Goal: Information Seeking & Learning: Find specific fact

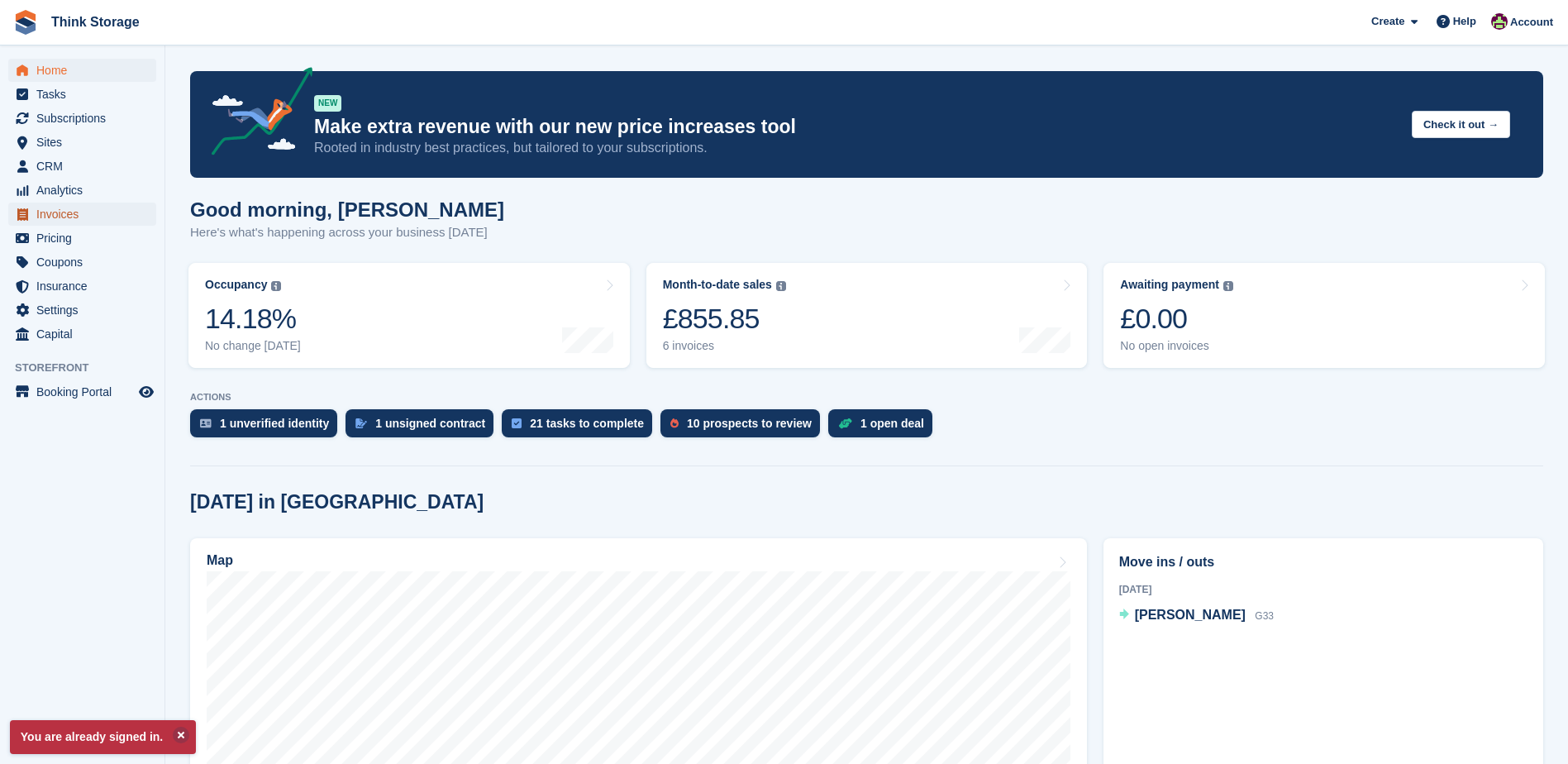
click at [56, 218] on span "Invoices" at bounding box center [86, 214] width 99 height 23
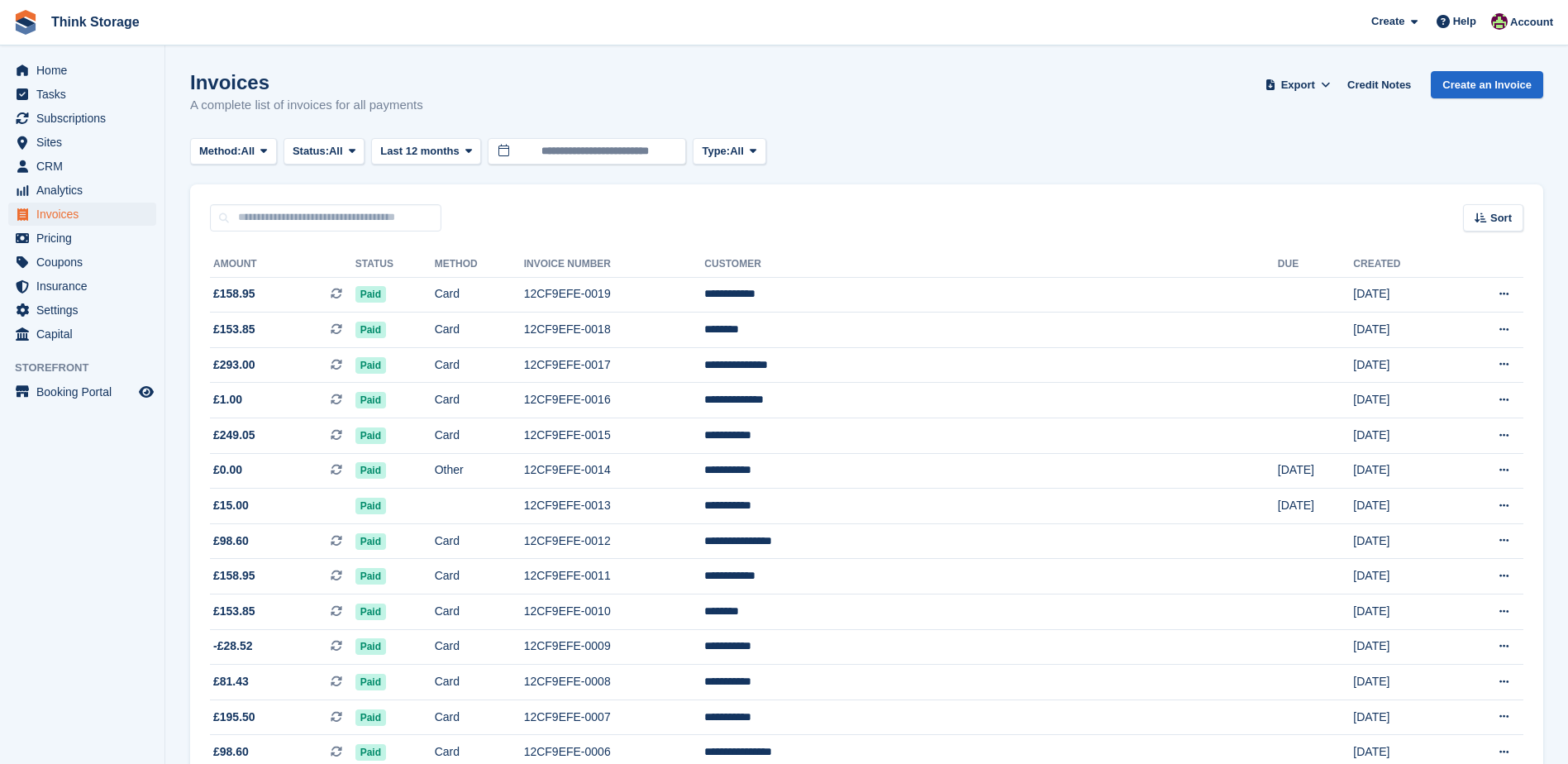
scroll to position [138, 0]
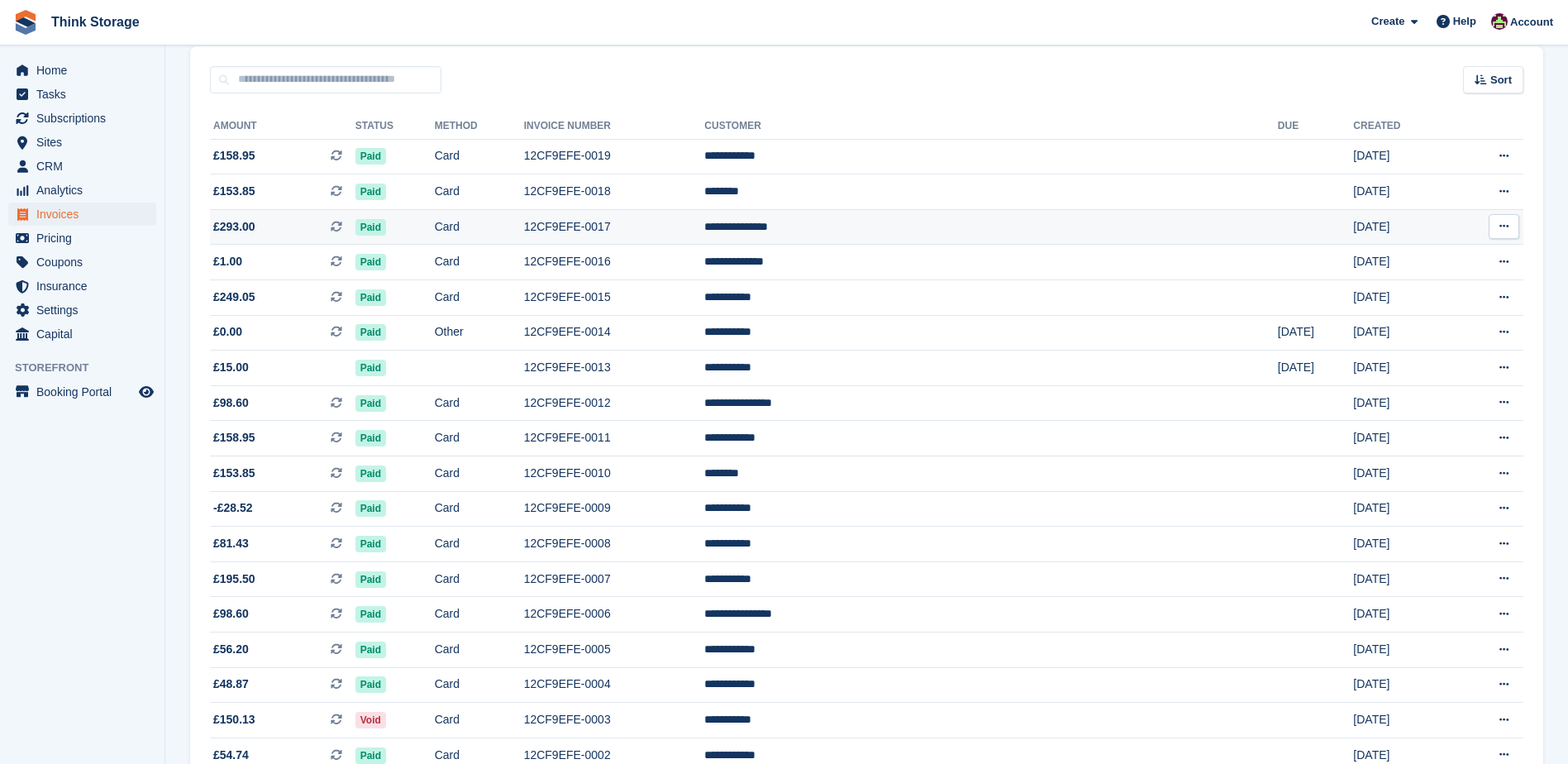
click at [705, 229] on td "12CF9EFE-0017" at bounding box center [614, 227] width 181 height 36
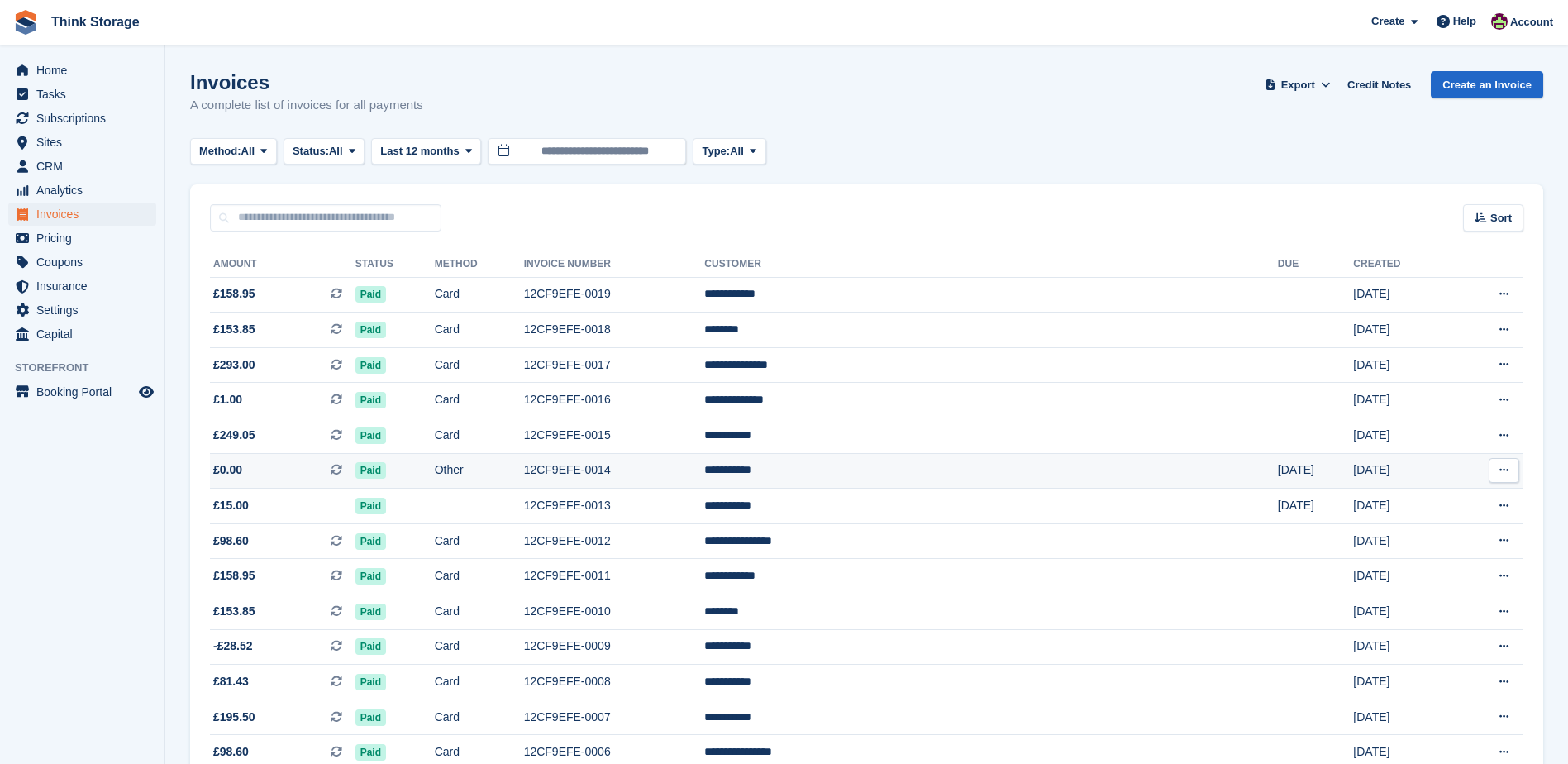
scroll to position [138, 0]
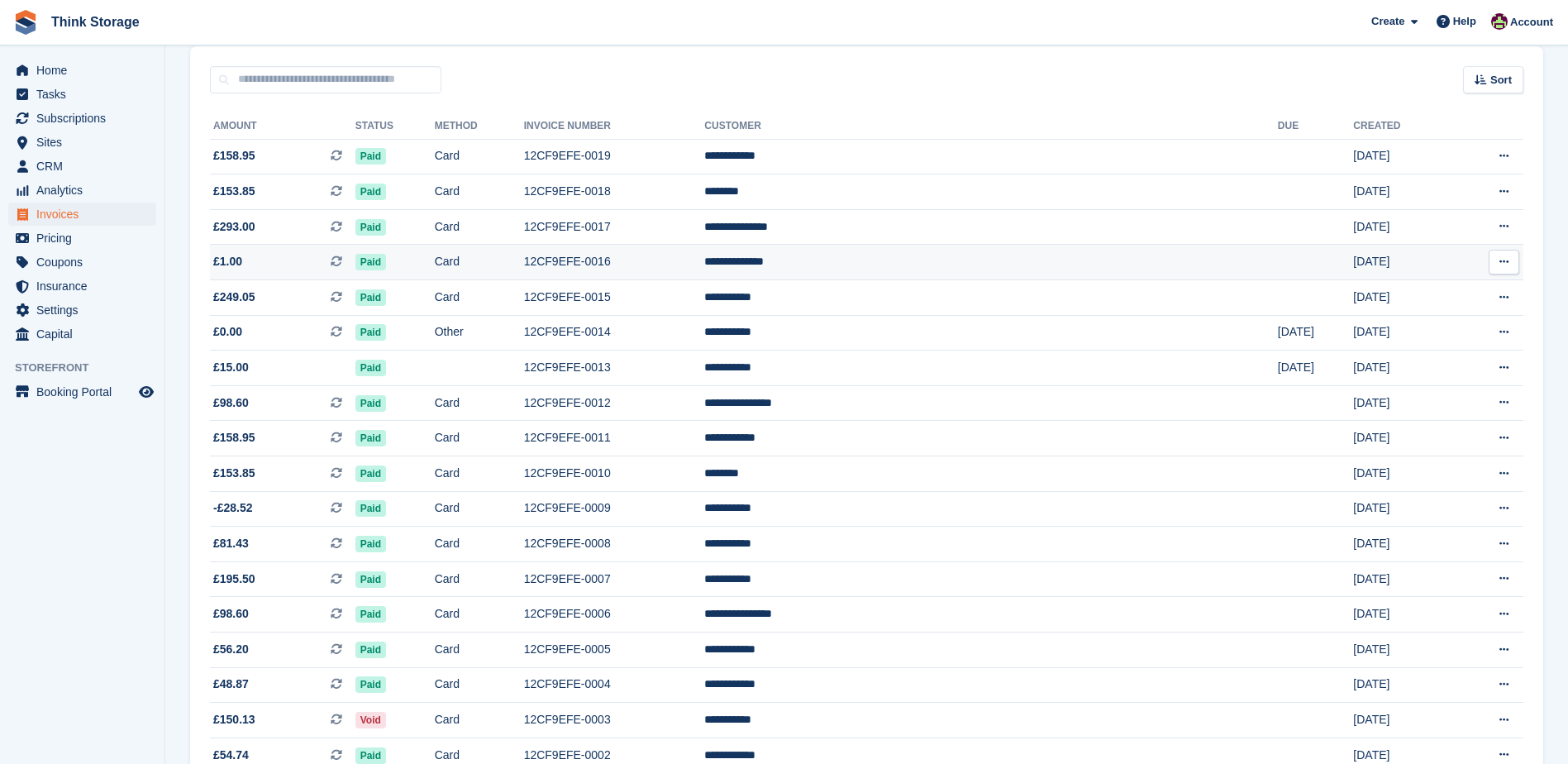
click at [965, 267] on td "**********" at bounding box center [990, 262] width 572 height 36
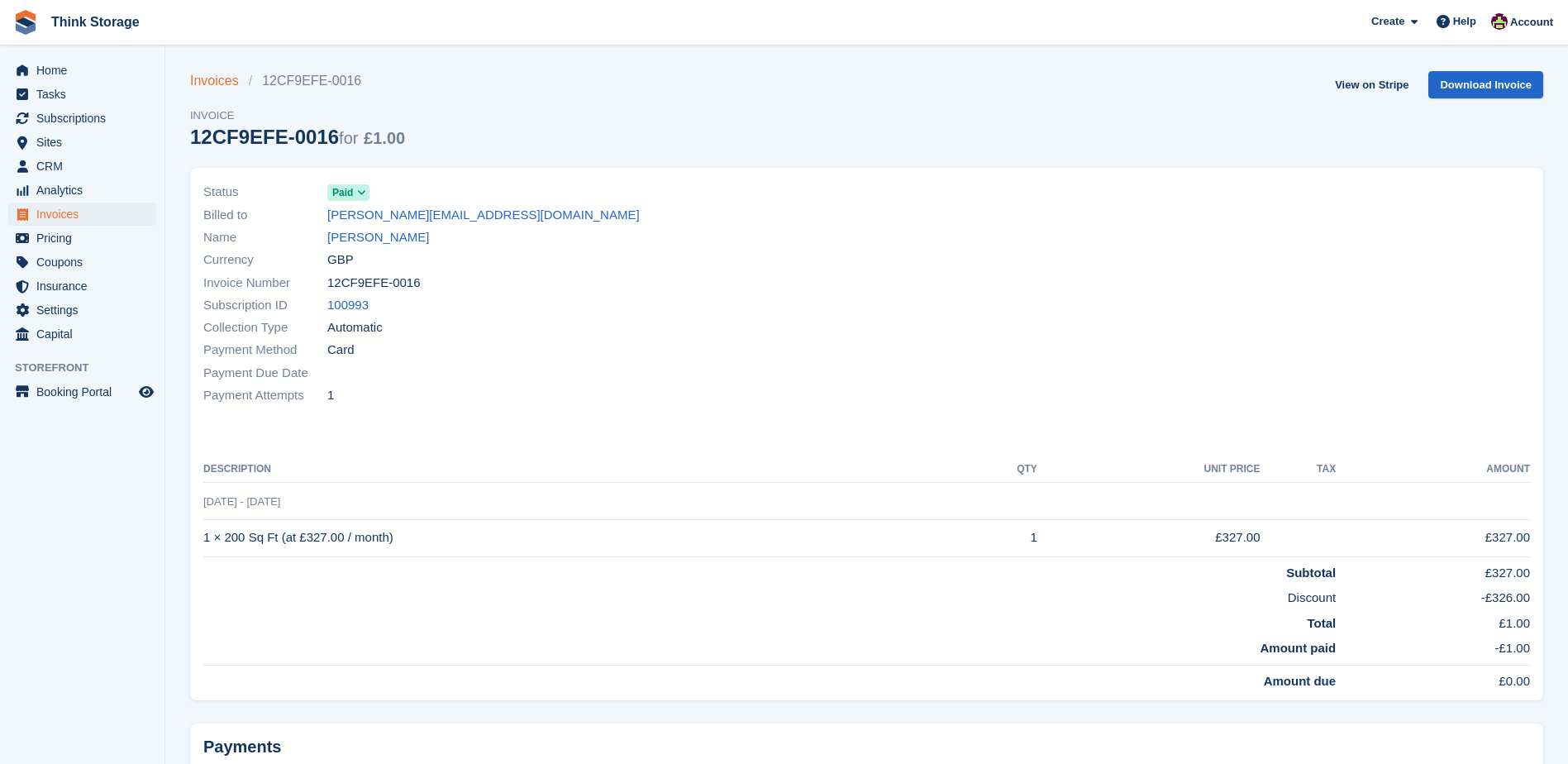
click at [209, 85] on link "Invoices" at bounding box center [219, 81] width 59 height 20
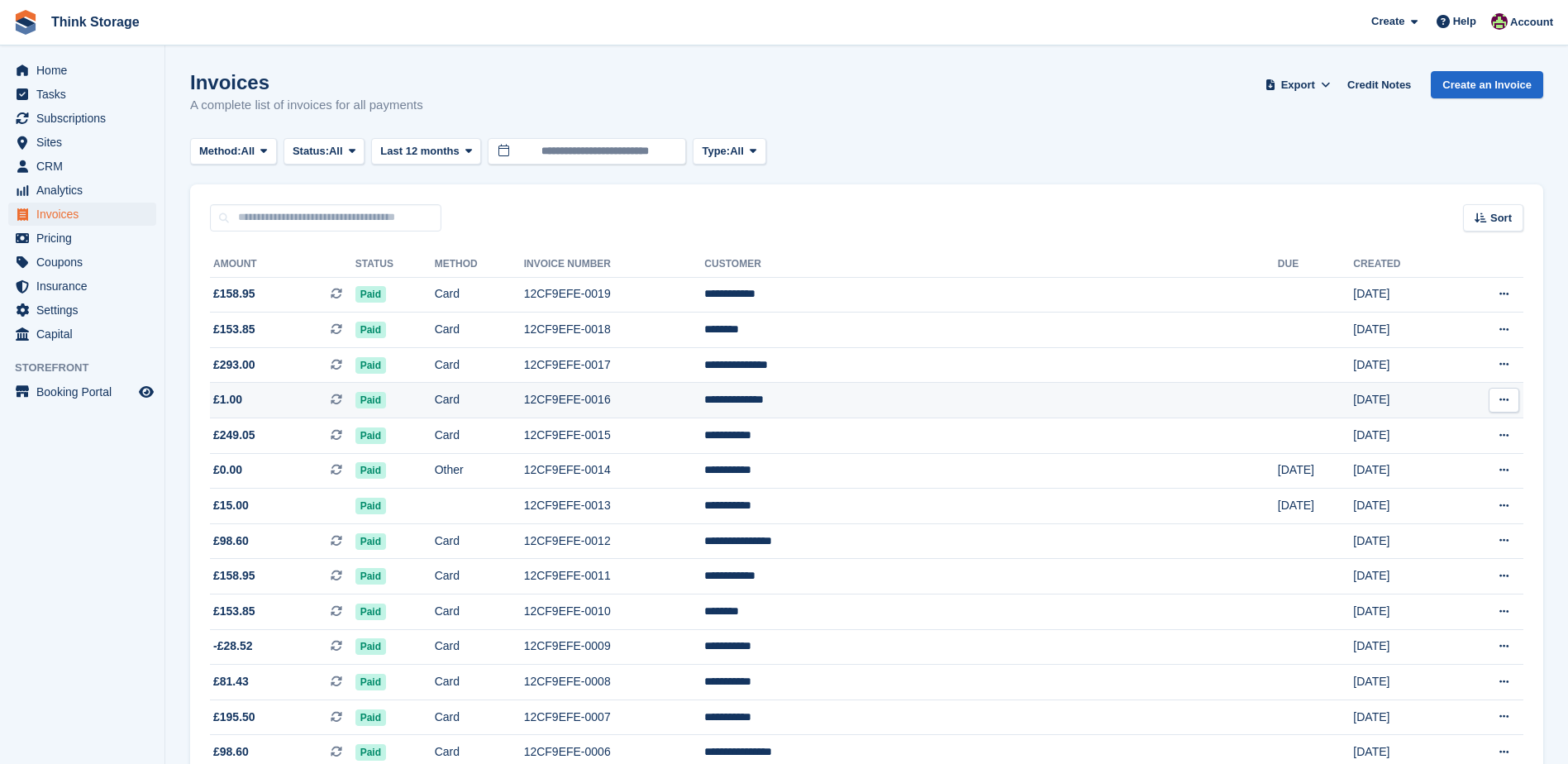
click at [705, 402] on td "12CF9EFE-0016" at bounding box center [614, 400] width 181 height 36
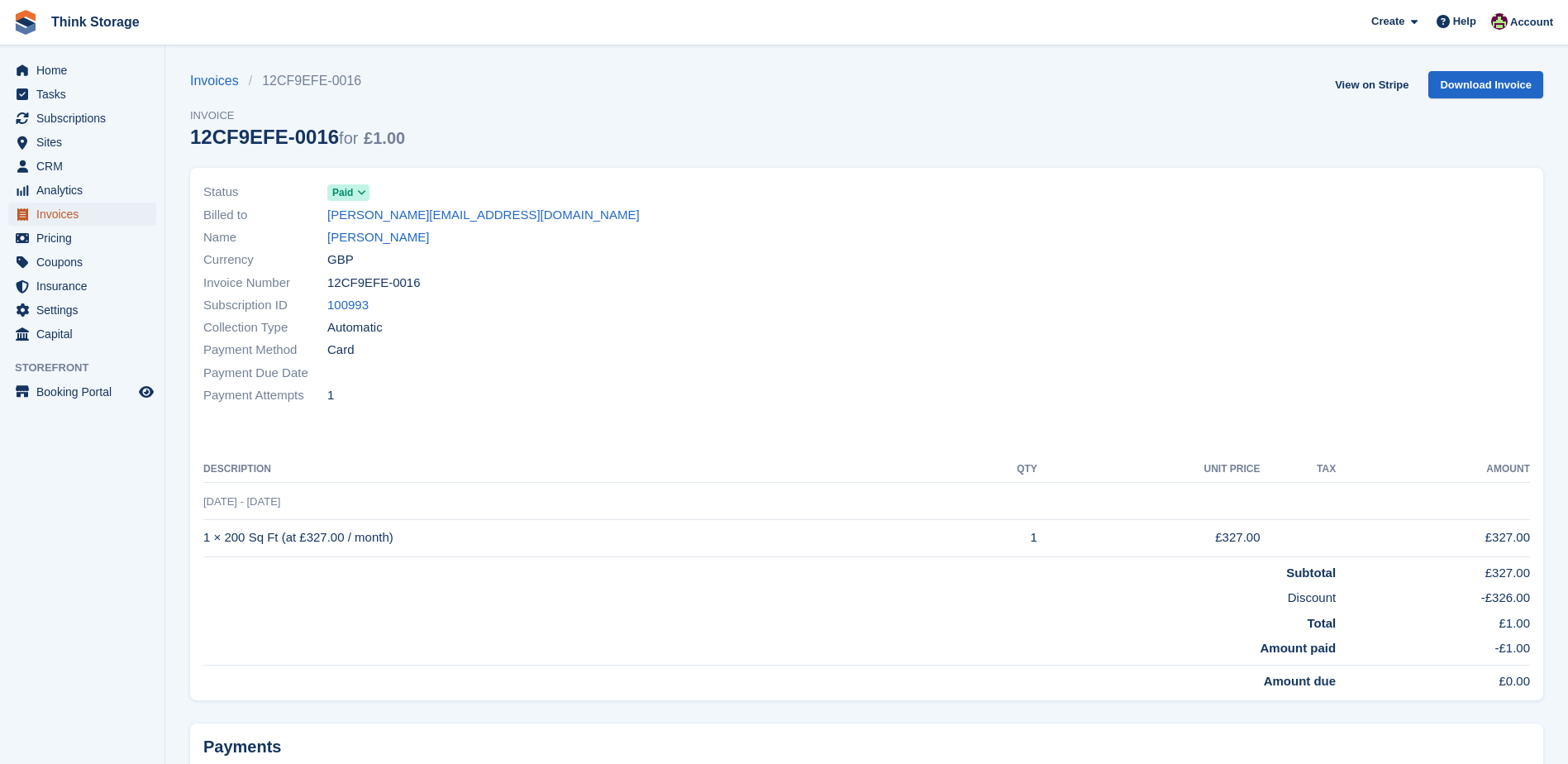
click at [65, 214] on span "Invoices" at bounding box center [86, 214] width 99 height 23
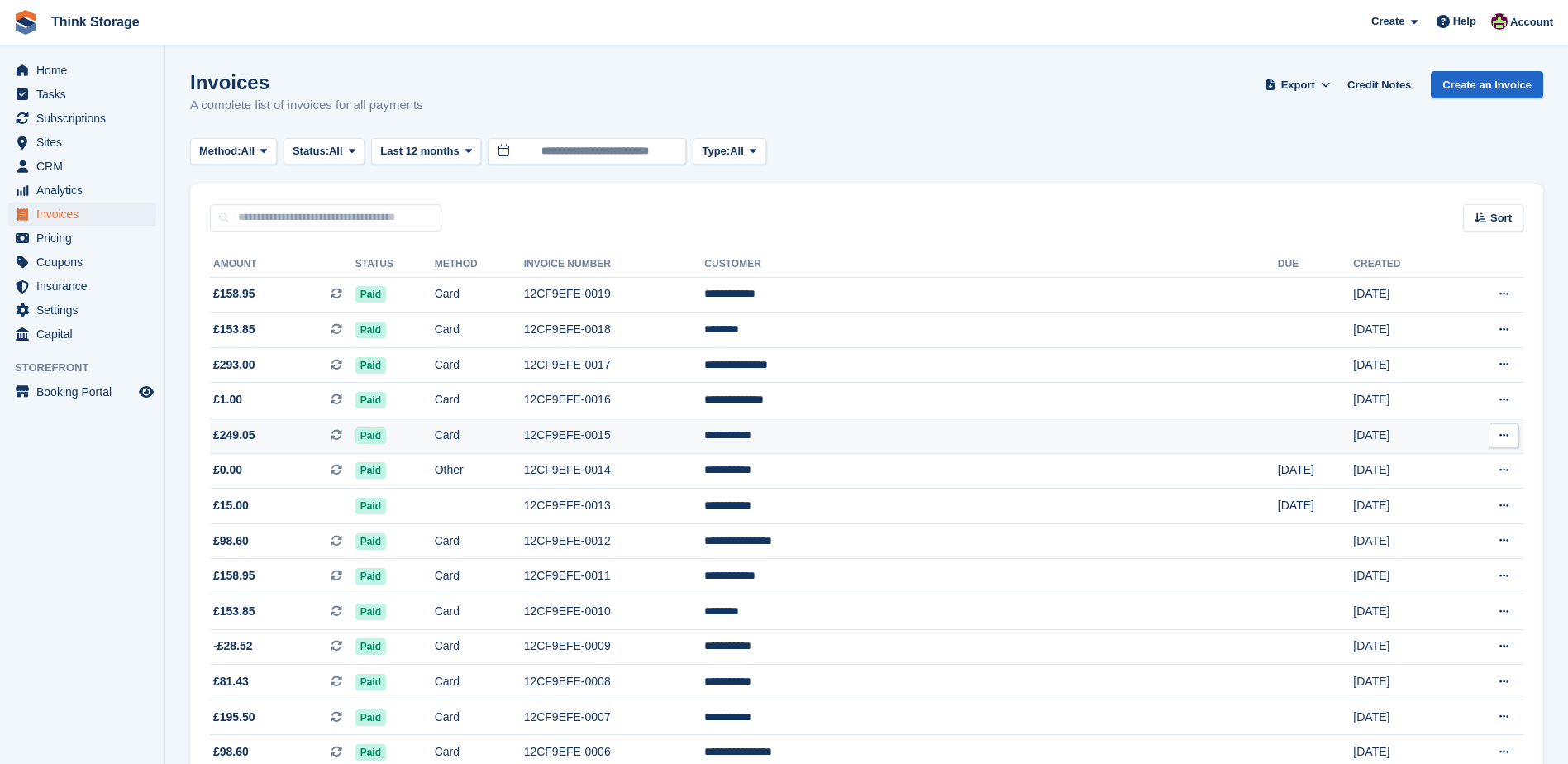
click at [705, 437] on td "12CF9EFE-0015" at bounding box center [614, 436] width 181 height 36
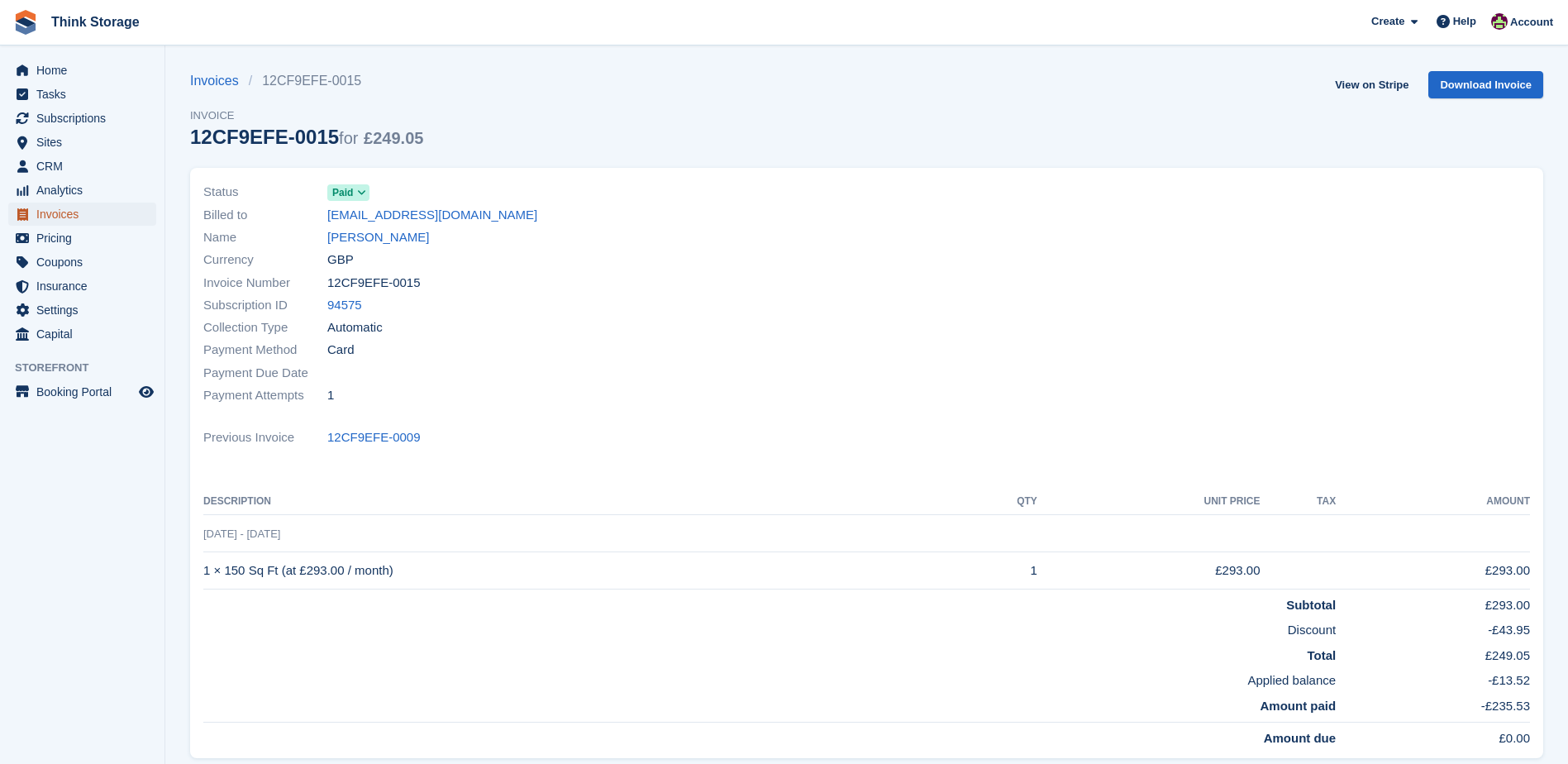
click at [61, 216] on span "Invoices" at bounding box center [86, 214] width 99 height 23
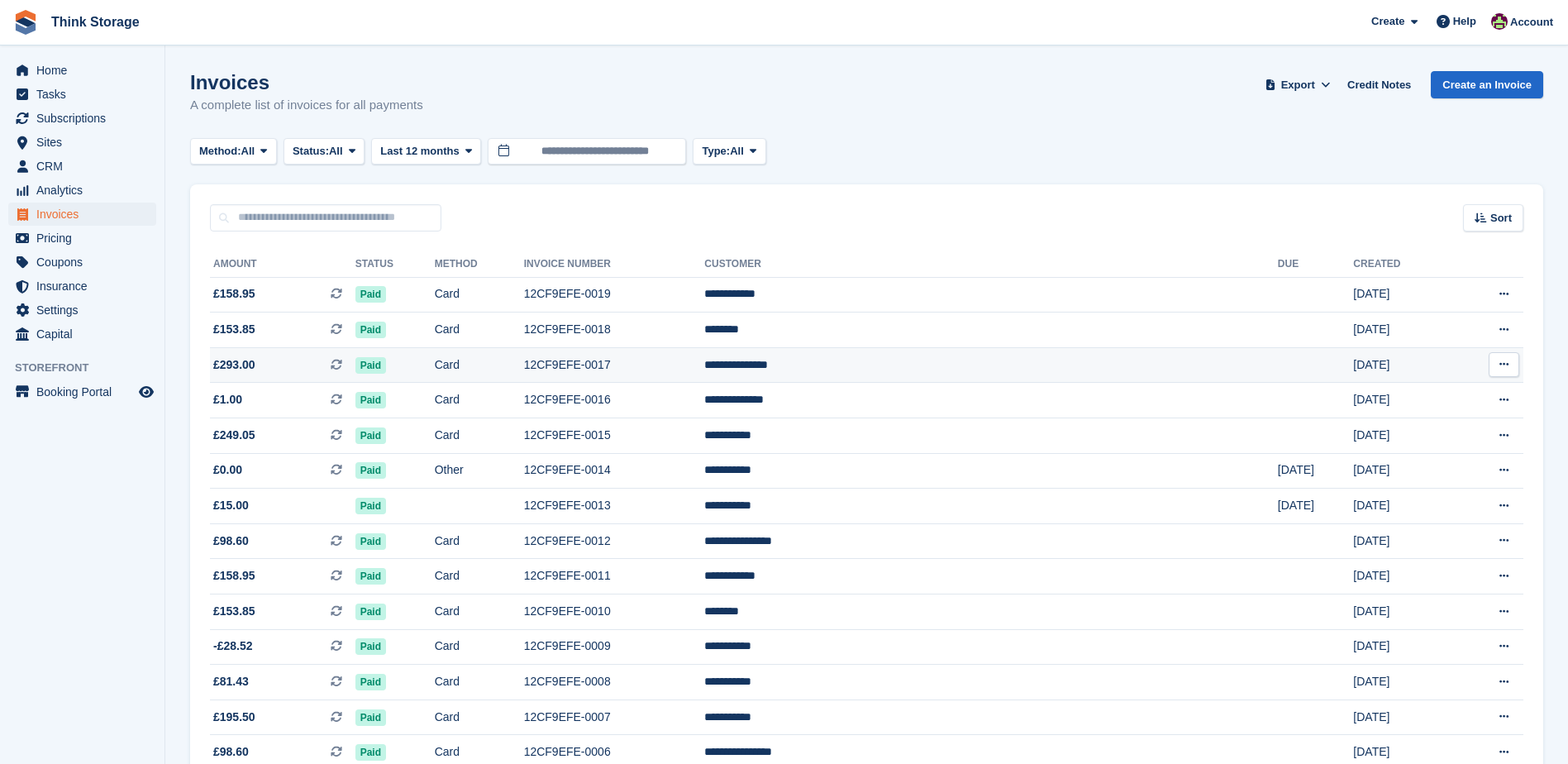
click at [705, 365] on td "12CF9EFE-0017" at bounding box center [614, 365] width 181 height 36
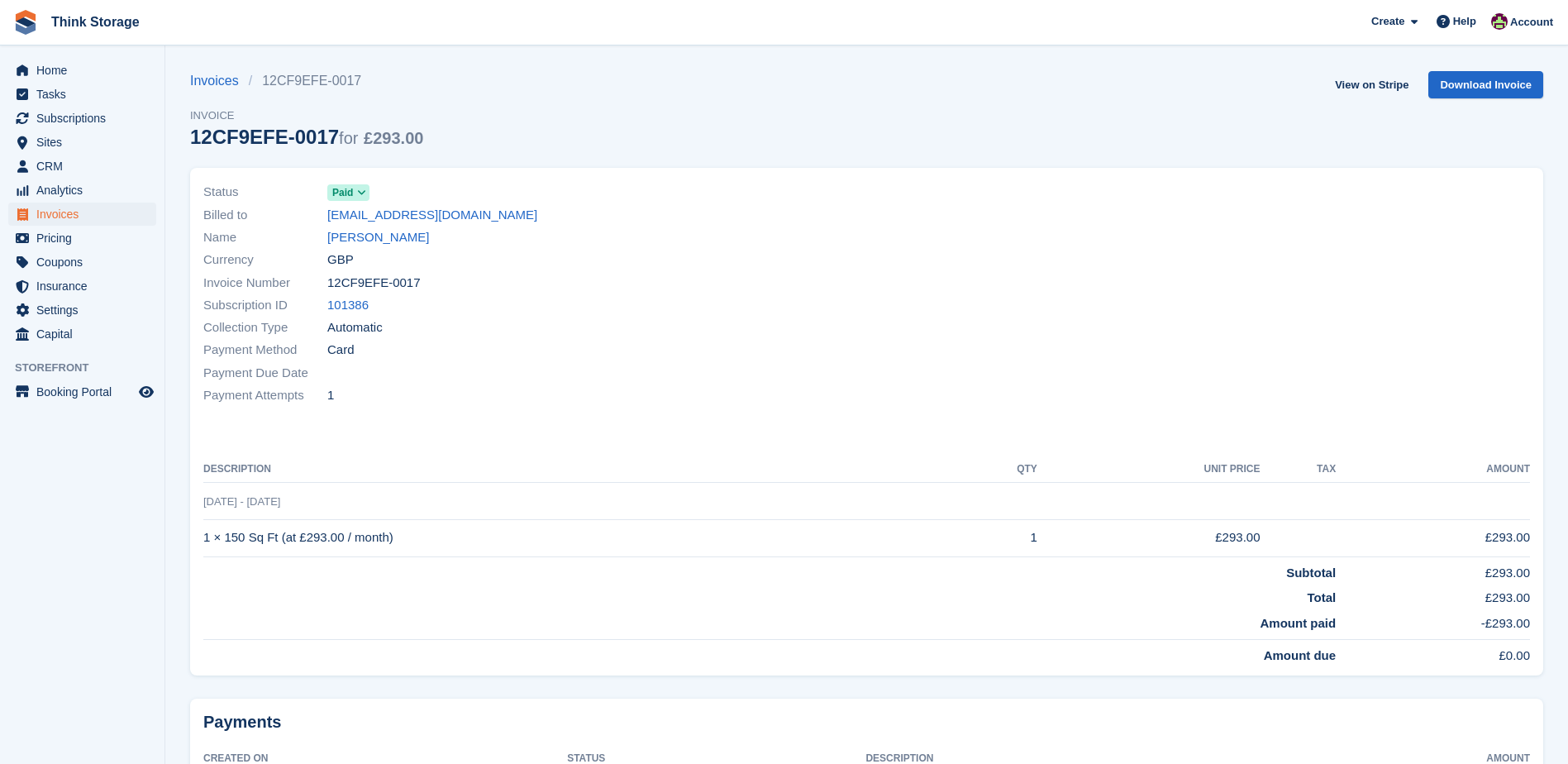
scroll to position [122, 0]
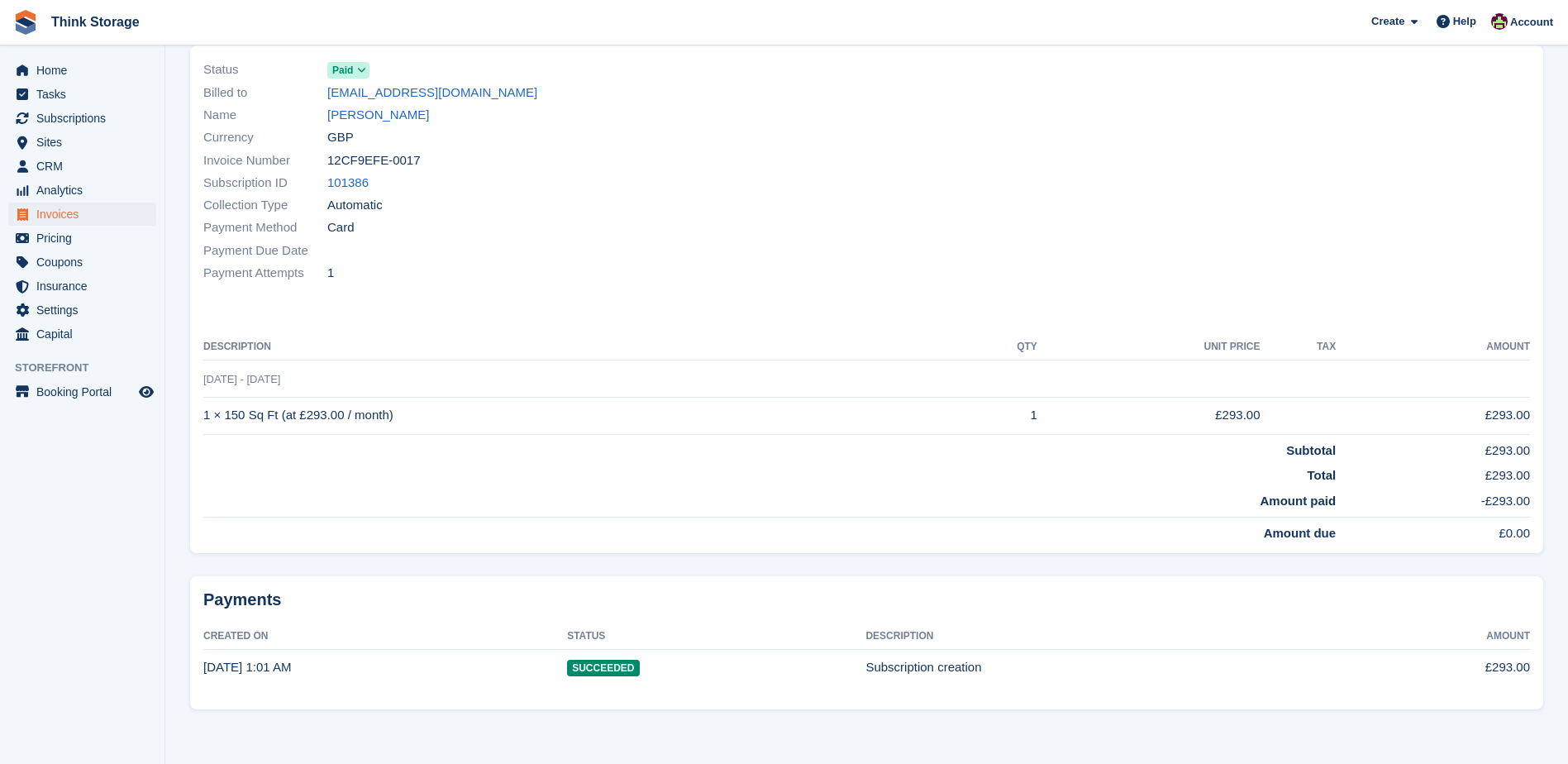
click at [423, 166] on div "Invoice Number 12CF9EFE-0017" at bounding box center [530, 160] width 653 height 22
click at [414, 155] on div "Invoice Number 12CF9EFE-0017" at bounding box center [530, 160] width 653 height 22
drag, startPoint x: 415, startPoint y: 156, endPoint x: 331, endPoint y: 164, distance: 84.4
click at [331, 164] on div "Invoice Number 12CF9EFE-0017" at bounding box center [530, 160] width 653 height 22
copy span "12CF9EFE-0017"
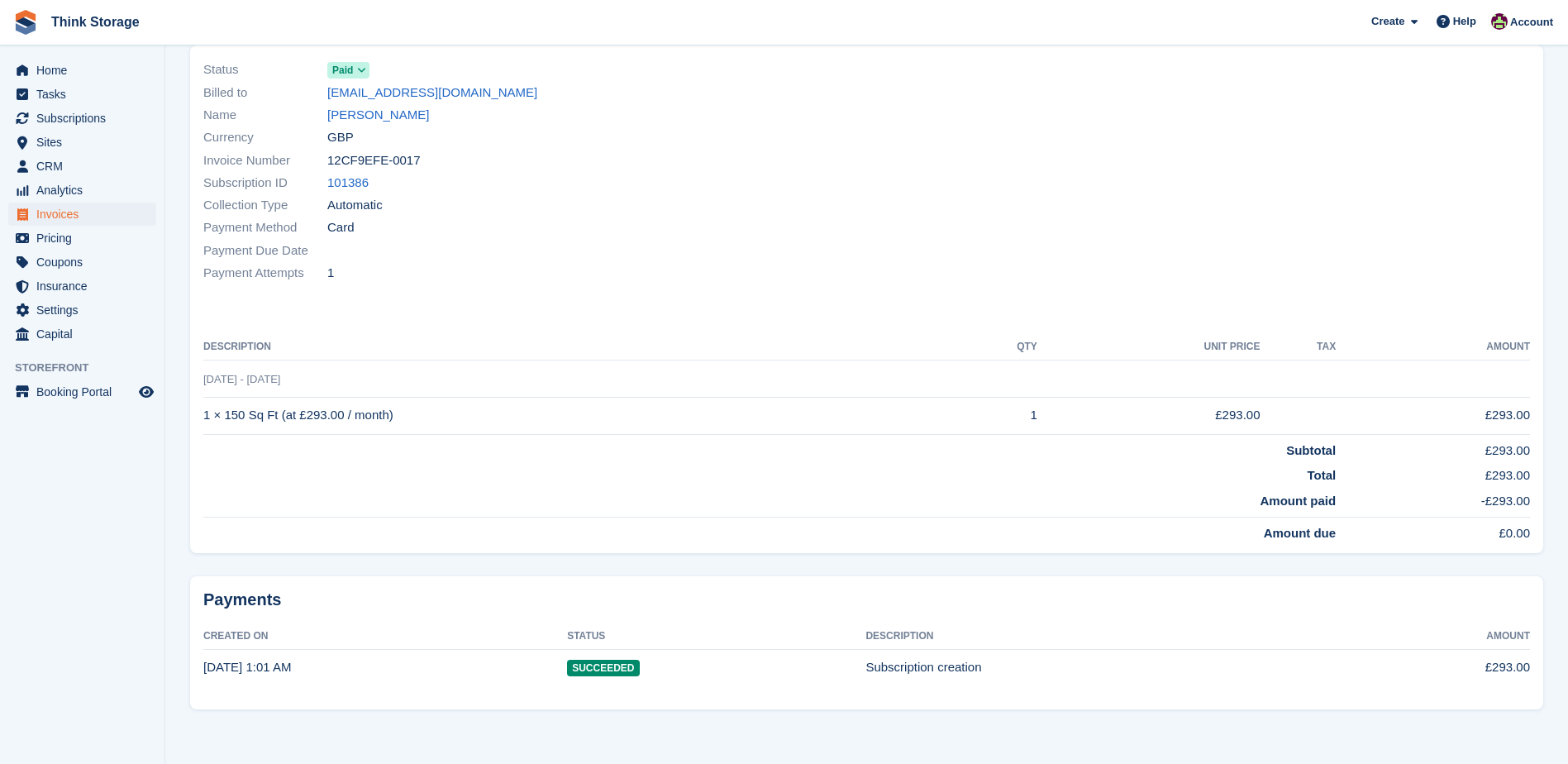
click at [404, 426] on td "1 × 150 Sq Ft (at £293.00 / month)" at bounding box center [579, 415] width 753 height 37
drag, startPoint x: 394, startPoint y: 414, endPoint x: 207, endPoint y: 412, distance: 187.0
click at [207, 412] on td "1 × 150 Sq Ft (at £293.00 / month)" at bounding box center [579, 415] width 753 height 37
copy td "1 × 150 Sq Ft (at £293.00 / month)"
click at [64, 213] on span "Invoices" at bounding box center [86, 214] width 99 height 23
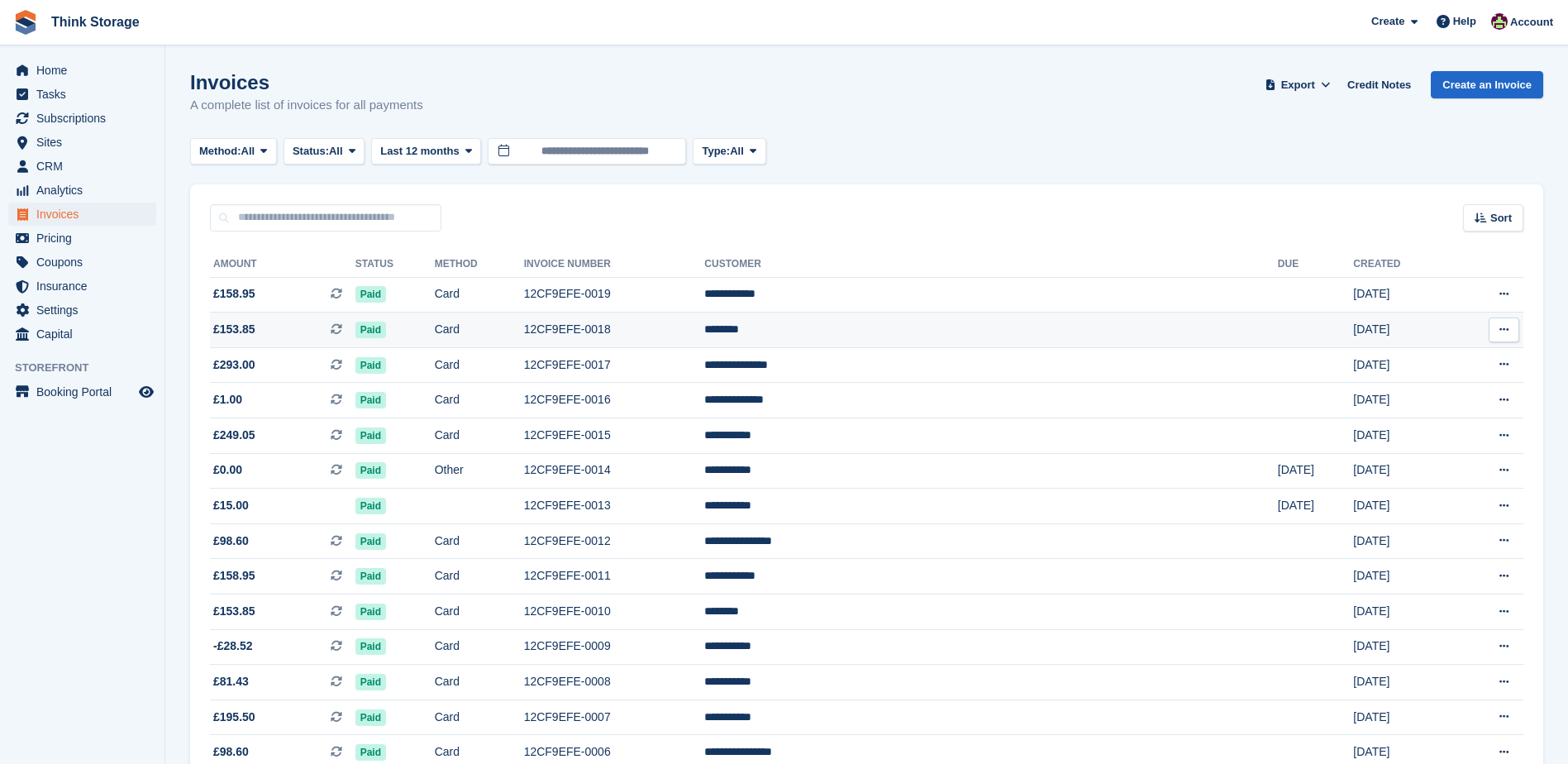
click at [705, 329] on td "12CF9EFE-0018" at bounding box center [614, 330] width 181 height 36
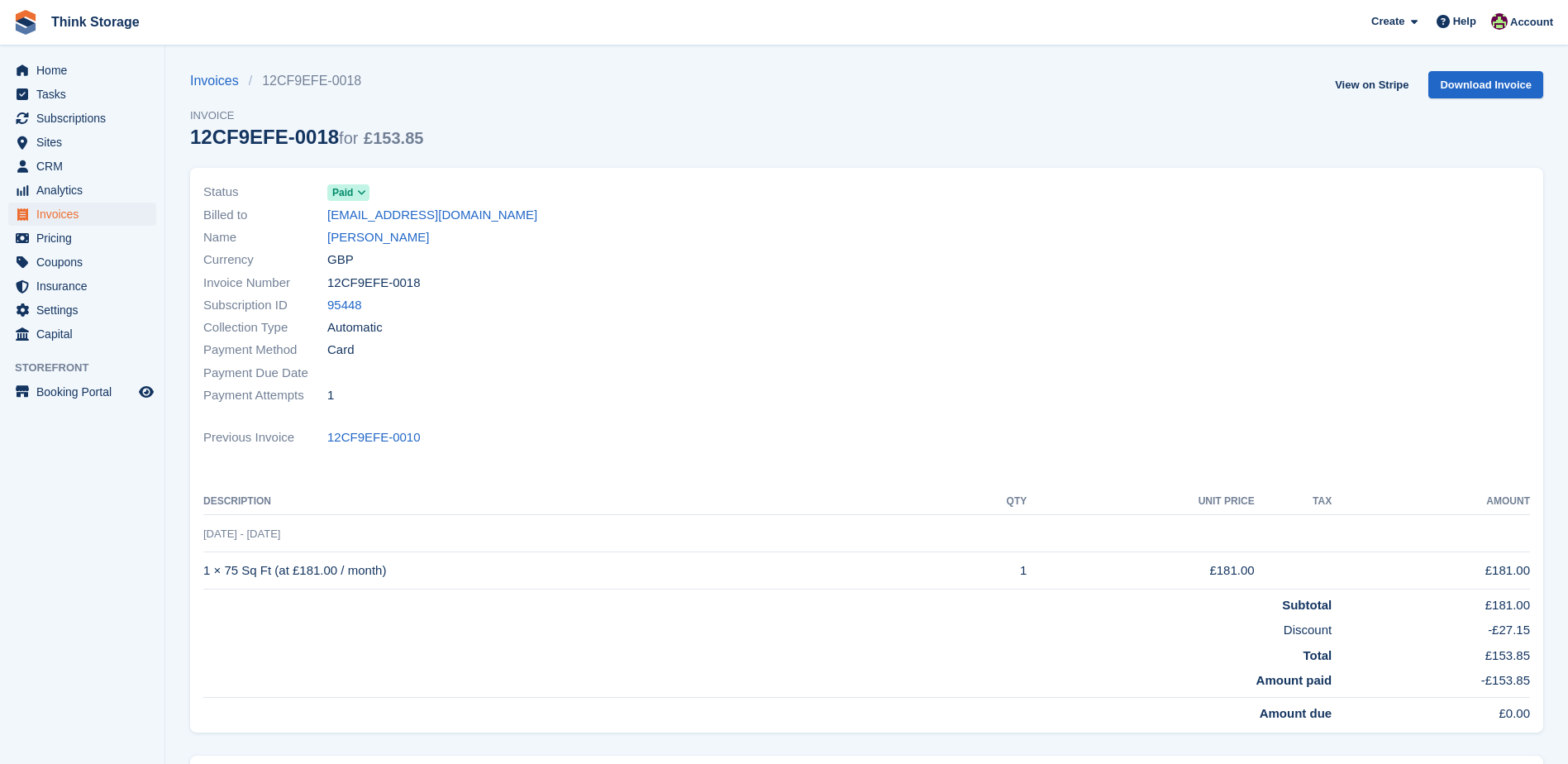
drag, startPoint x: 413, startPoint y: 281, endPoint x: 330, endPoint y: 285, distance: 83.1
click at [330, 285] on div "Invoice Number 12CF9EFE-0018" at bounding box center [530, 282] width 653 height 22
copy span "12CF9EFE-0018"
drag, startPoint x: 394, startPoint y: 570, endPoint x: 205, endPoint y: 570, distance: 189.0
click at [205, 570] on td "1 × 75 Sq Ft (at £181.00 / month)" at bounding box center [573, 571] width 741 height 37
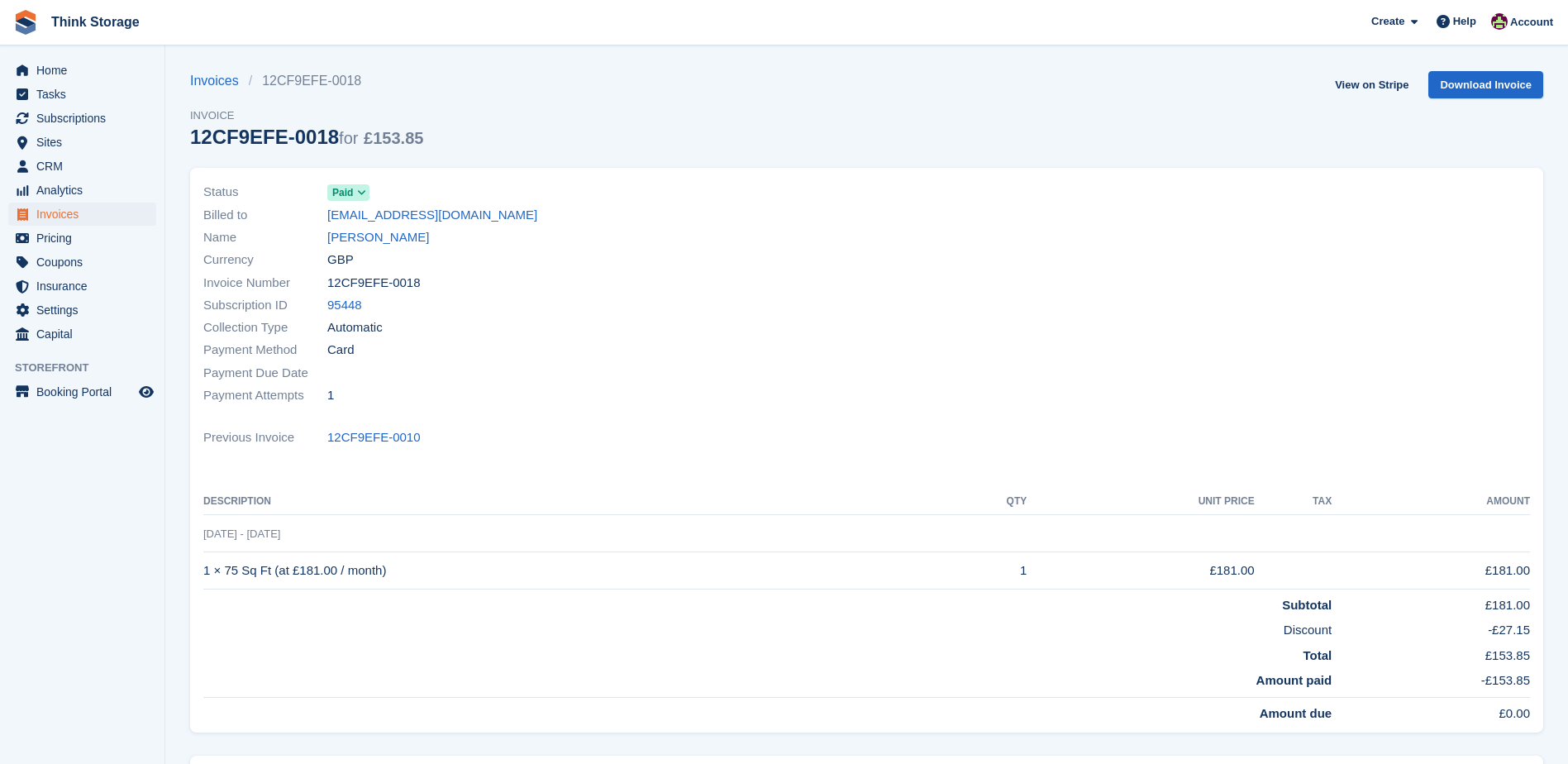
copy td "1 × 75 Sq Ft (at £181.00 / month)"
click at [62, 211] on span "Invoices" at bounding box center [86, 214] width 99 height 23
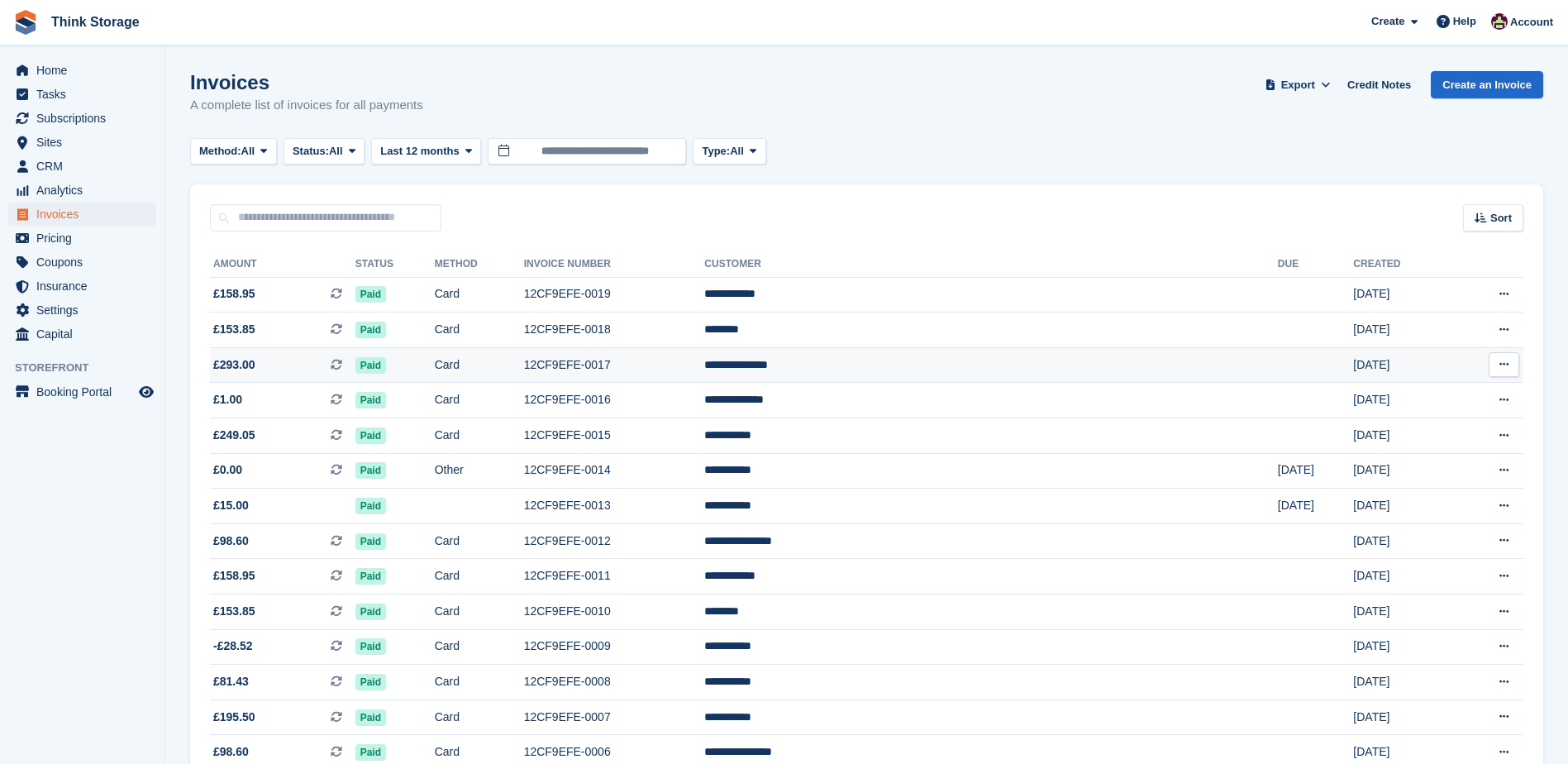
click at [705, 368] on td "12CF9EFE-0017" at bounding box center [614, 365] width 181 height 36
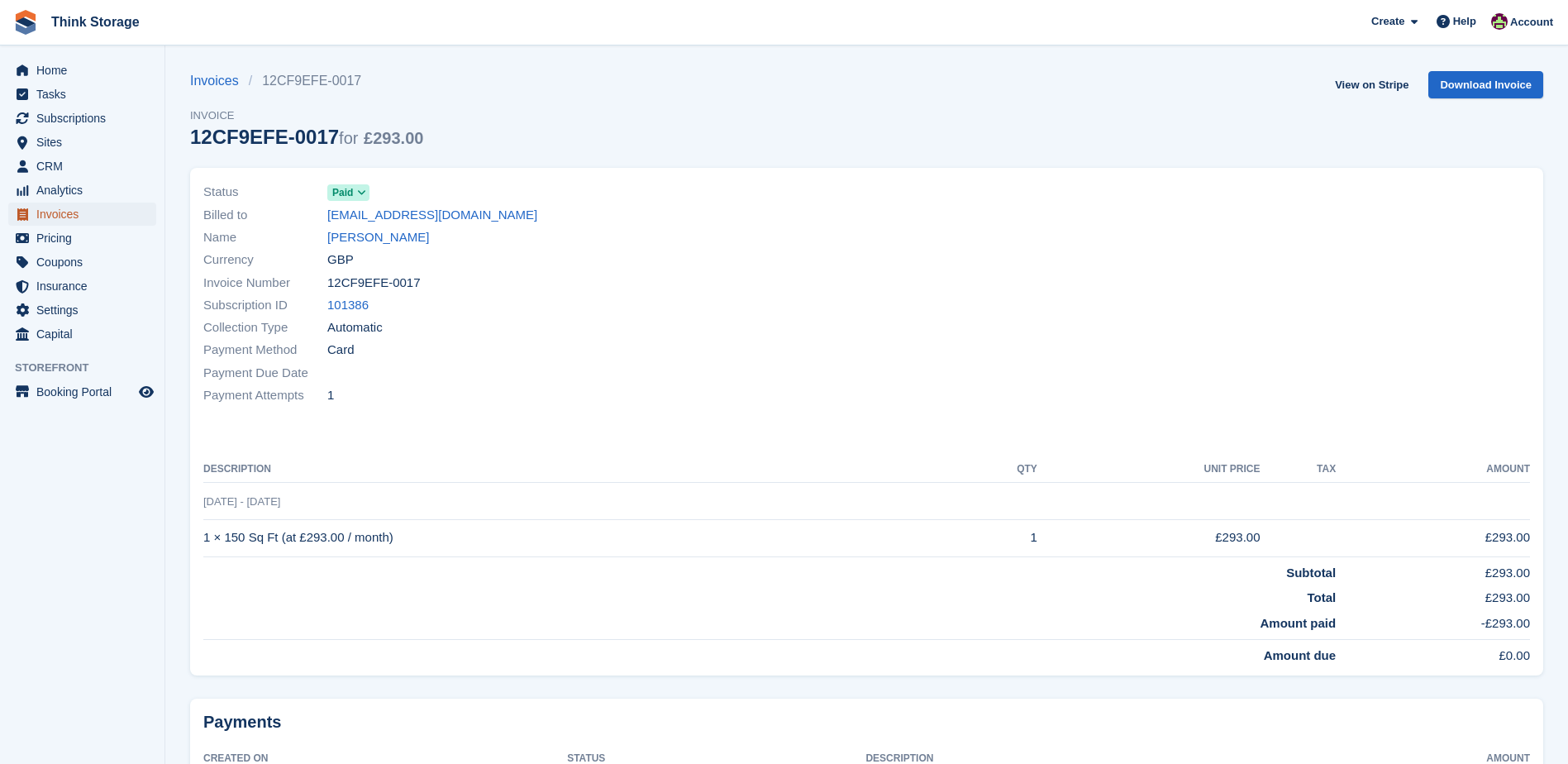
click at [50, 214] on span "Invoices" at bounding box center [86, 214] width 99 height 23
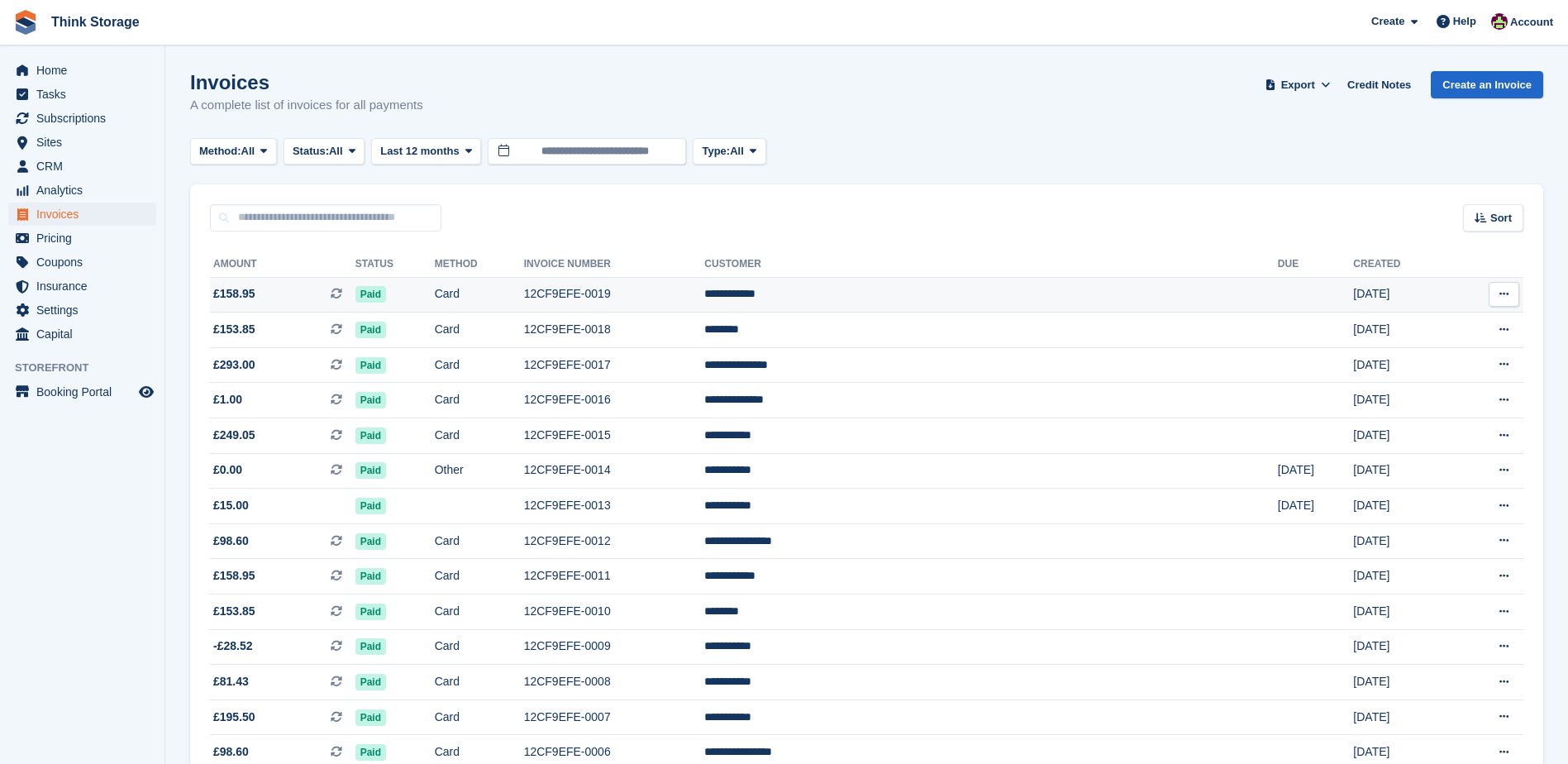
click at [705, 294] on td "12CF9EFE-0019" at bounding box center [614, 295] width 181 height 36
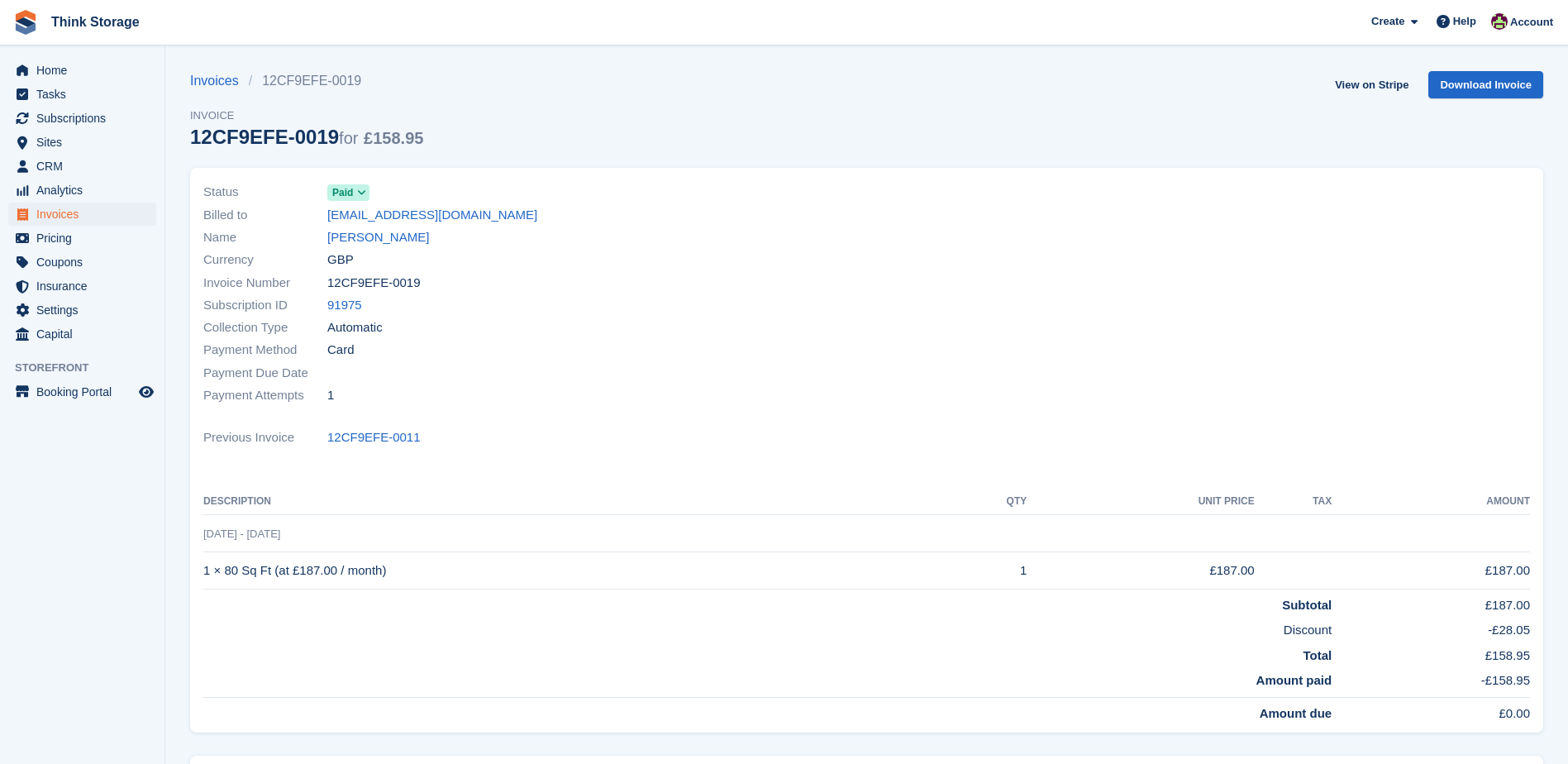
drag, startPoint x: 415, startPoint y: 282, endPoint x: 325, endPoint y: 287, distance: 90.1
click at [325, 287] on div "Invoice Number 12CF9EFE-0019" at bounding box center [530, 282] width 653 height 22
copy div "12CF9EFE-0019"
drag, startPoint x: 417, startPoint y: 366, endPoint x: 423, endPoint y: 456, distance: 90.2
click at [417, 366] on div "Payment Due Date" at bounding box center [530, 372] width 653 height 22
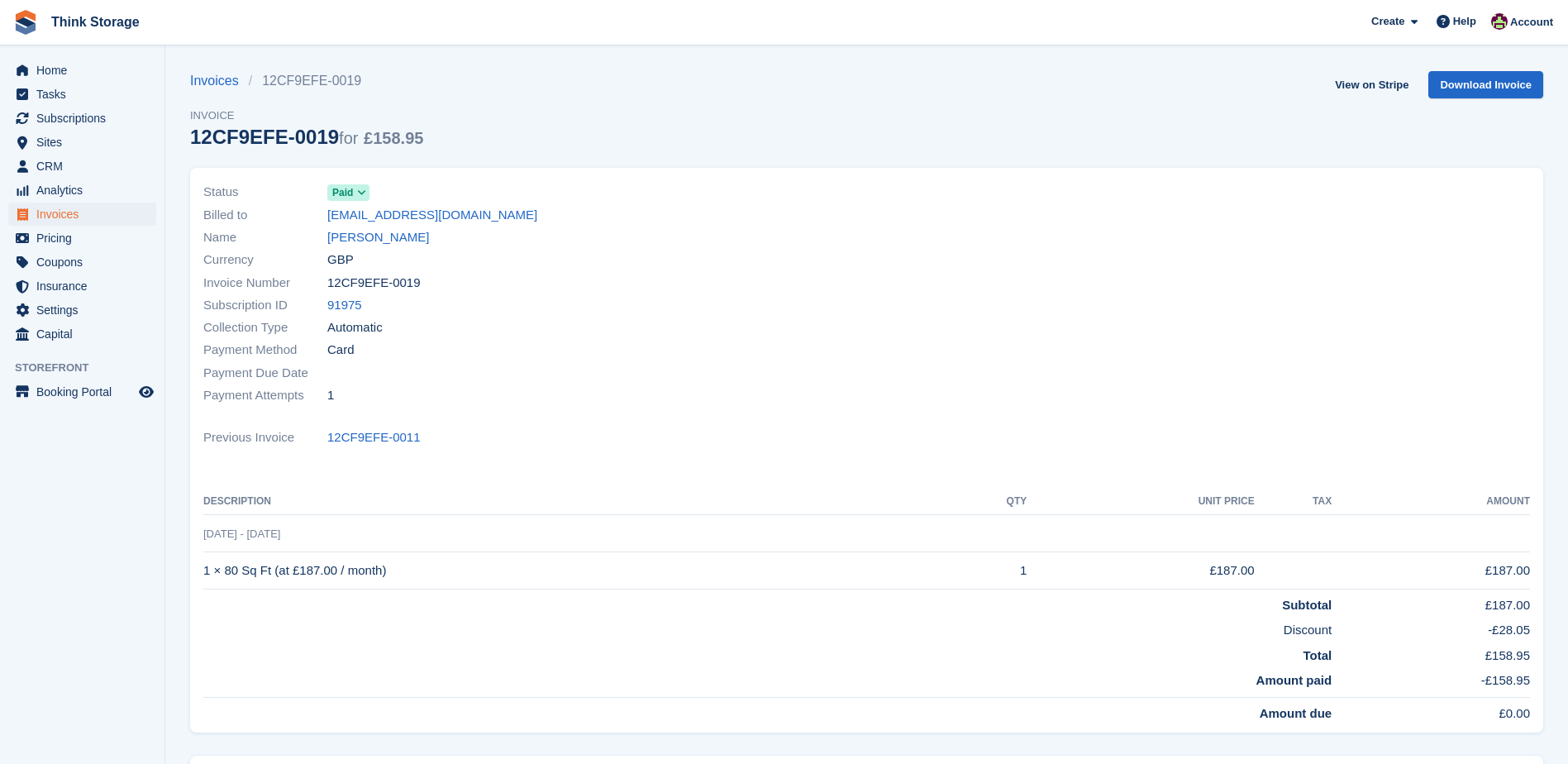
drag, startPoint x: 393, startPoint y: 567, endPoint x: 204, endPoint y: 572, distance: 189.1
click at [204, 572] on td "1 × 80 Sq Ft (at £187.00 / month)" at bounding box center [573, 571] width 741 height 37
copy td "1 × 80 Sq Ft (at £187.00 / month)"
